Goal: Task Accomplishment & Management: Use online tool/utility

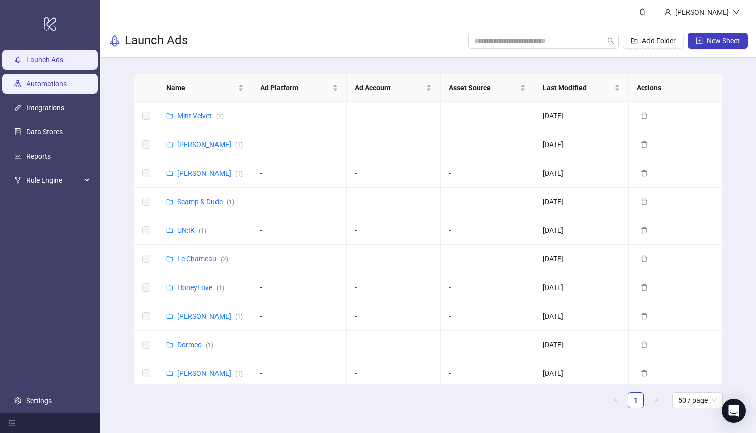
click at [37, 85] on link "Automations" at bounding box center [46, 84] width 41 height 8
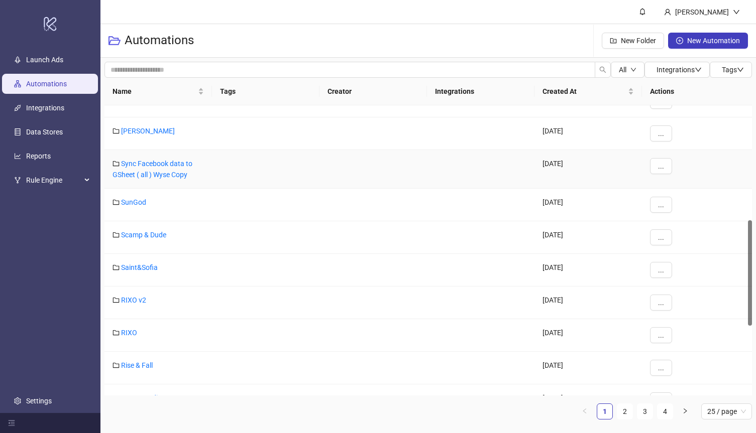
scroll to position [315, 0]
click at [726, 408] on span "25 / page" at bounding box center [726, 411] width 39 height 15
click at [724, 392] on div "100 / page" at bounding box center [726, 391] width 35 height 11
click at [258, 268] on div at bounding box center [265, 270] width 107 height 33
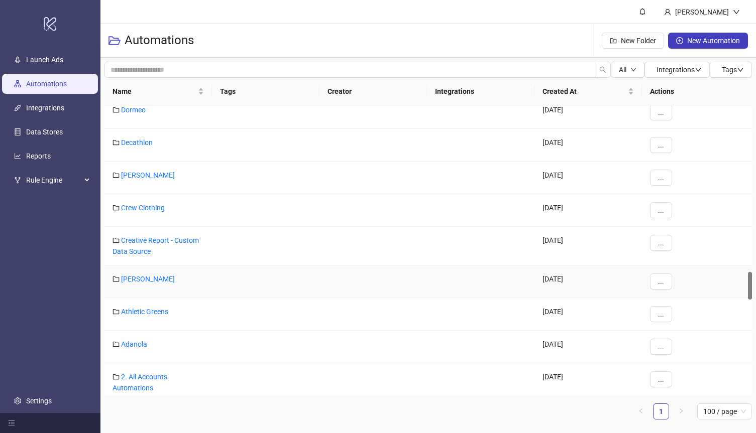
scroll to position [1752, 0]
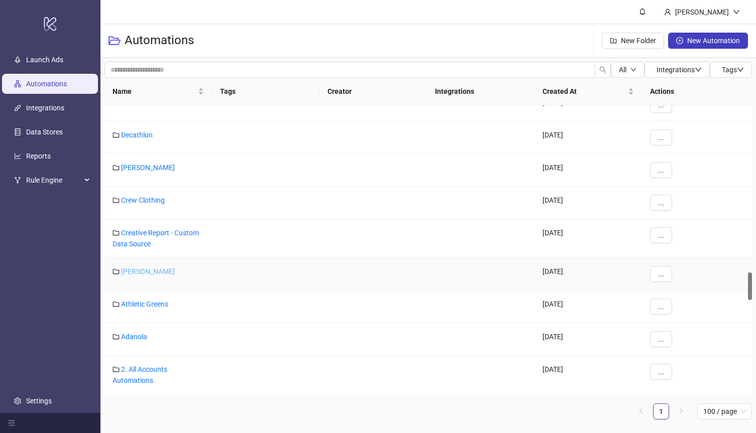
click at [127, 270] on link "[PERSON_NAME]" at bounding box center [148, 272] width 54 height 8
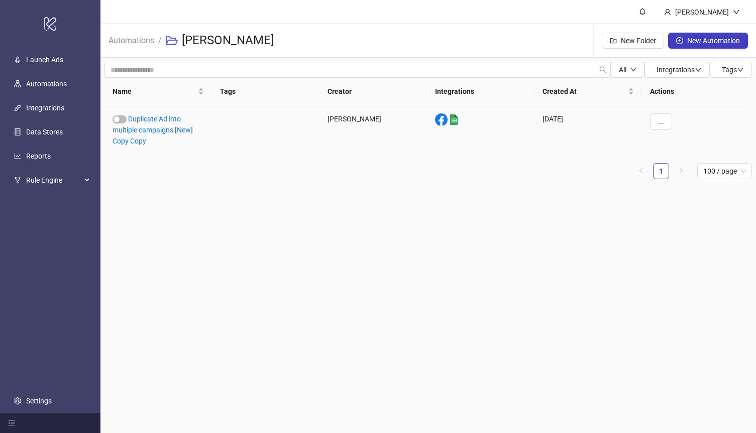
click at [145, 123] on div "Duplicate Ad into multiple campaigns [New] Copy Copy" at bounding box center [157, 130] width 107 height 50
click at [143, 131] on link "Duplicate Ad into multiple campaigns [New] Copy Copy" at bounding box center [152, 130] width 80 height 30
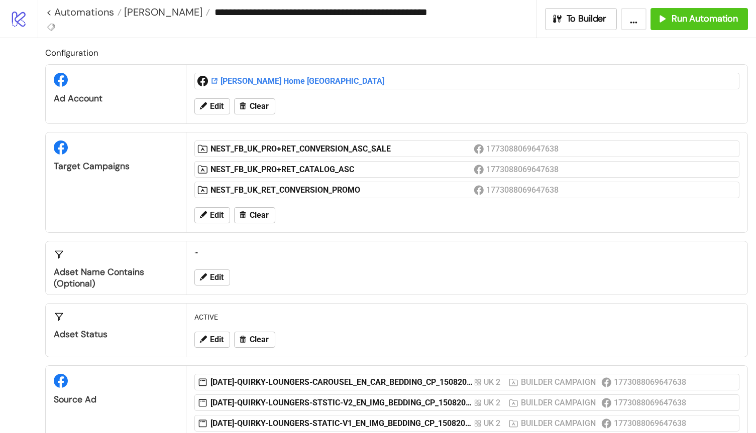
click at [258, 81] on div "[PERSON_NAME] Home [GEOGRAPHIC_DATA]" at bounding box center [341, 81] width 263 height 11
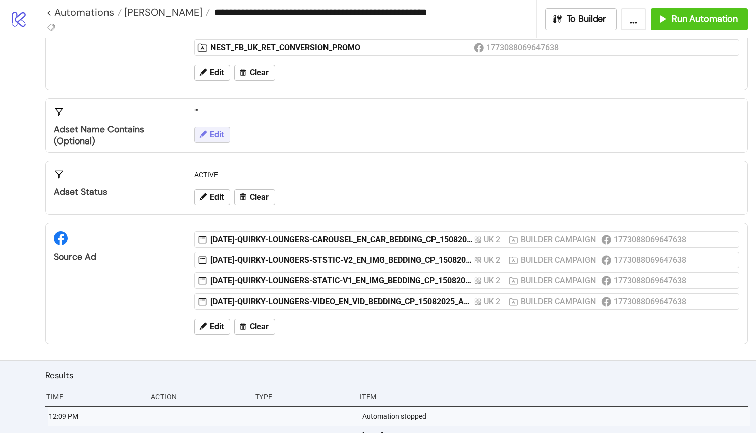
scroll to position [145, 0]
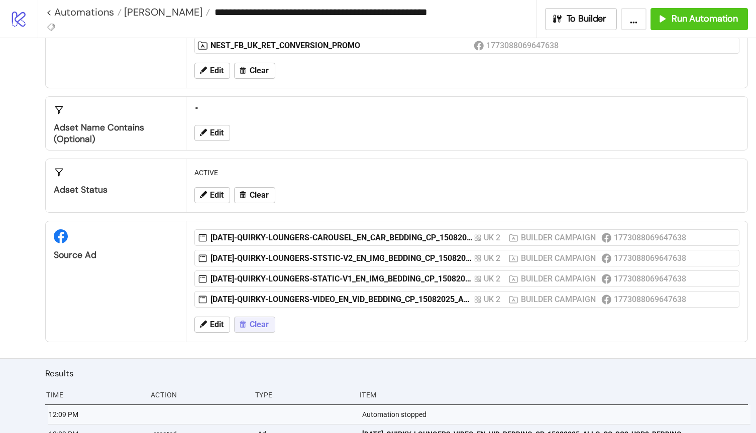
click at [261, 325] on span "Clear" at bounding box center [259, 324] width 19 height 9
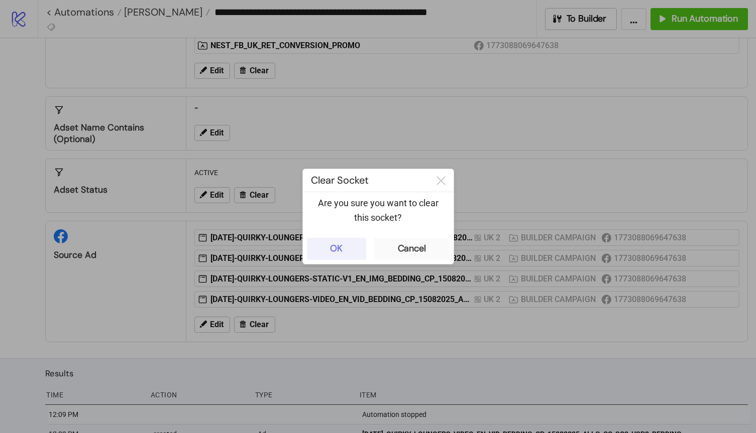
click at [350, 246] on button "OK" at bounding box center [336, 249] width 59 height 22
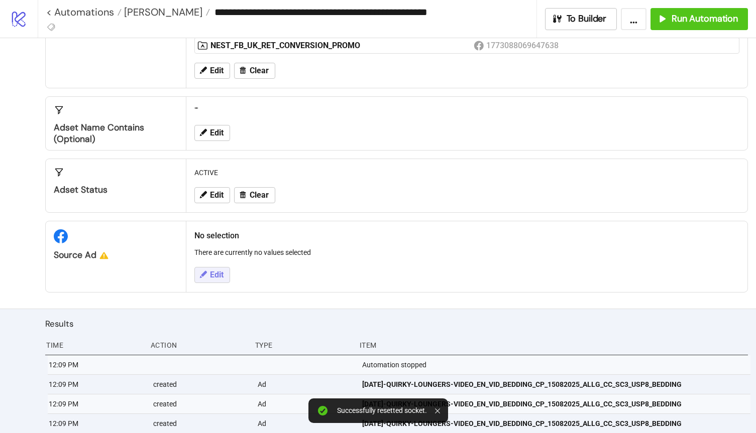
click at [214, 272] on span "Edit" at bounding box center [217, 275] width 14 height 9
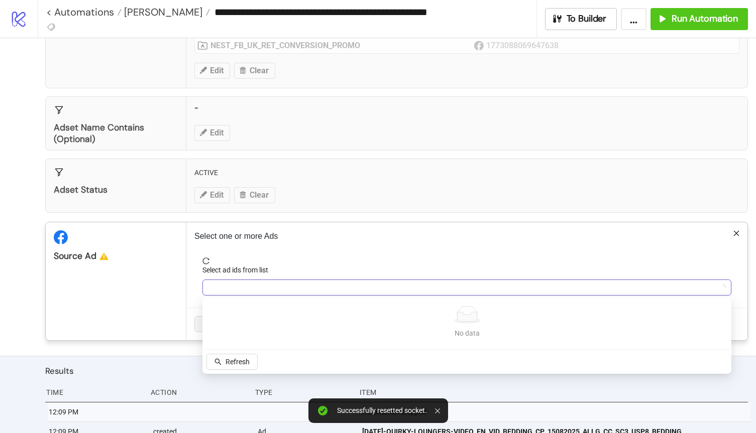
click at [243, 287] on div at bounding box center [461, 288] width 514 height 14
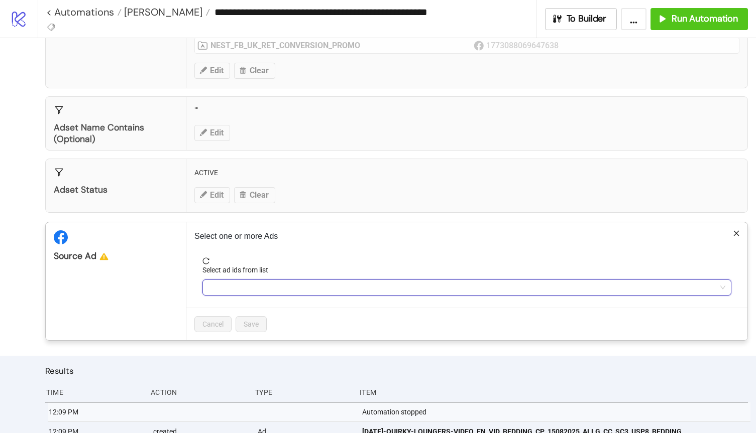
paste input "**********"
type input "**********"
click at [299, 290] on div at bounding box center [461, 288] width 514 height 14
click at [295, 290] on div at bounding box center [461, 288] width 514 height 14
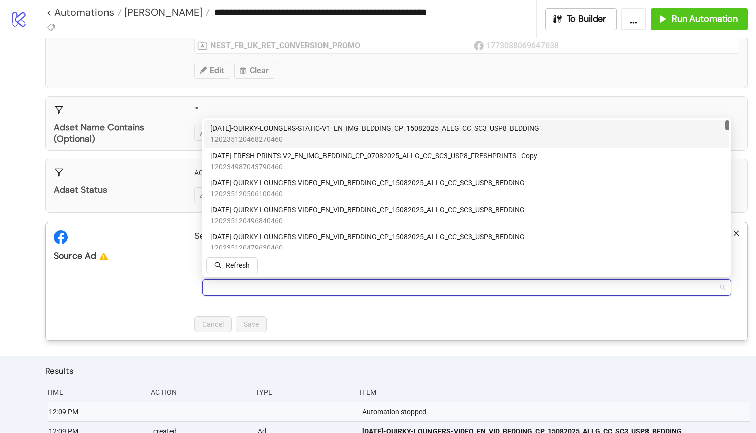
paste input "**********"
type input "*"
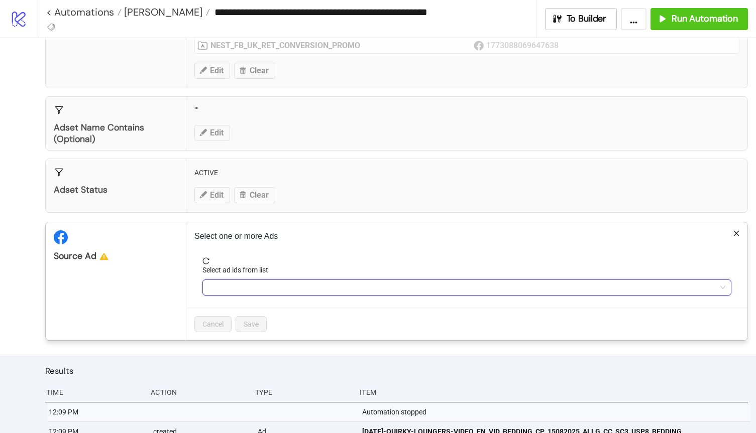
click at [285, 288] on div at bounding box center [461, 288] width 514 height 14
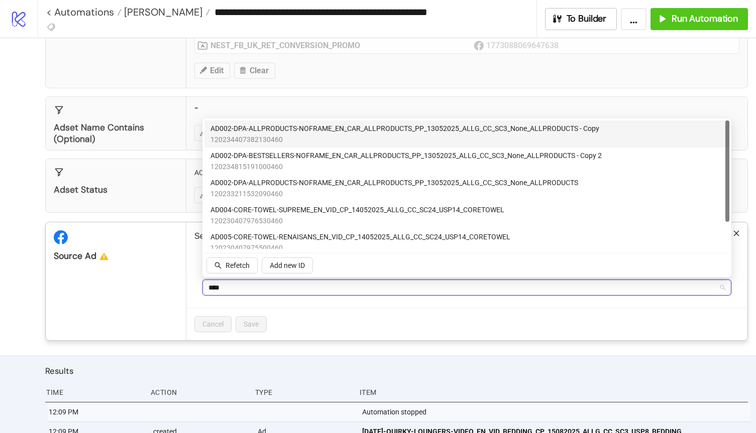
type input "*****"
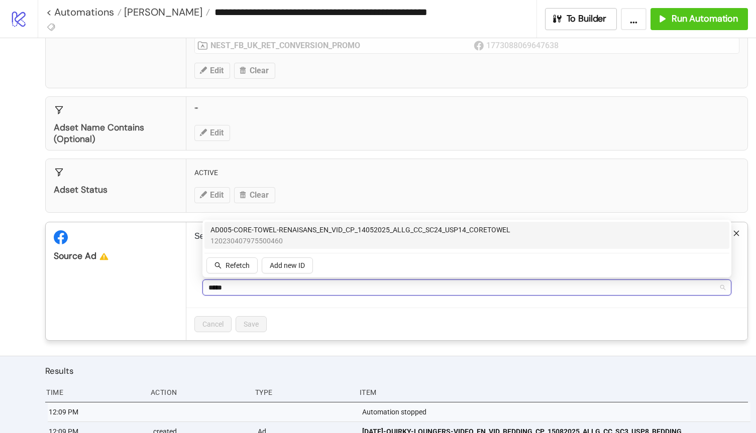
click at [312, 237] on span "120230407975500460" at bounding box center [360, 240] width 300 height 11
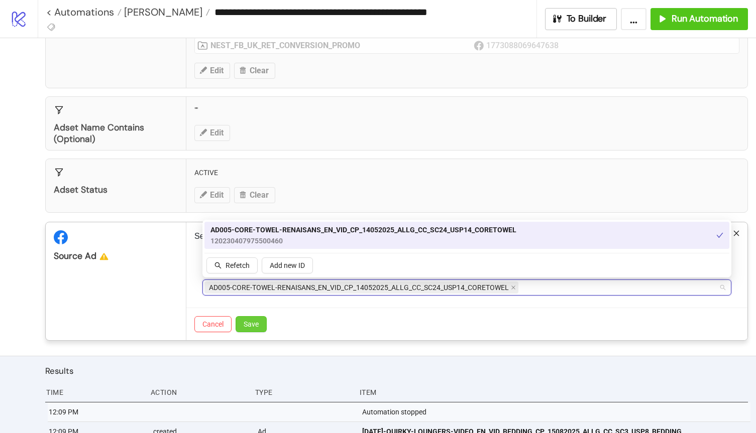
click at [254, 325] on span "Save" at bounding box center [250, 324] width 15 height 8
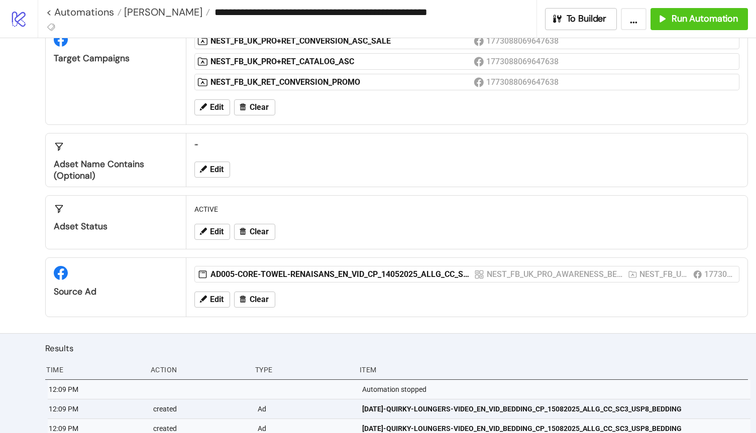
scroll to position [0, 0]
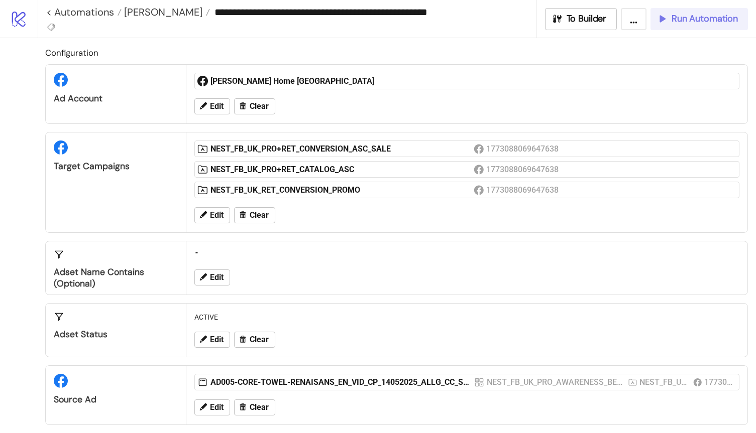
click at [669, 17] on div "Run Automation" at bounding box center [696, 19] width 81 height 12
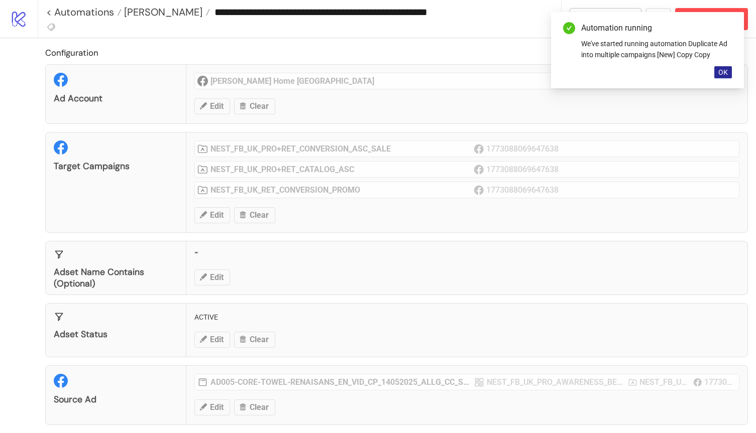
click at [724, 68] on span "OK" at bounding box center [723, 72] width 10 height 8
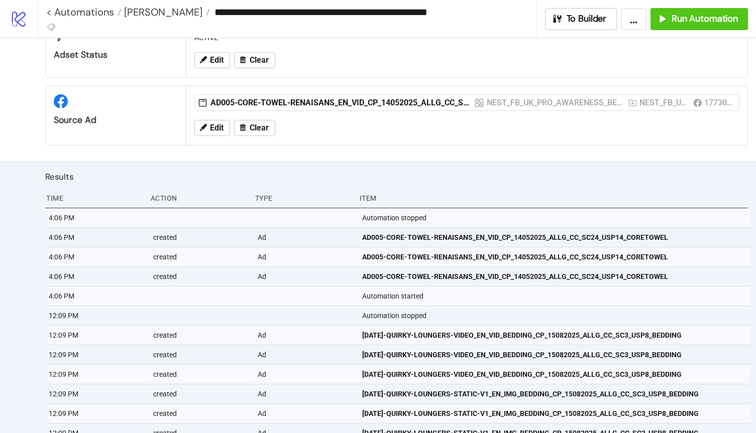
scroll to position [280, 0]
